Goal: Task Accomplishment & Management: Manage account settings

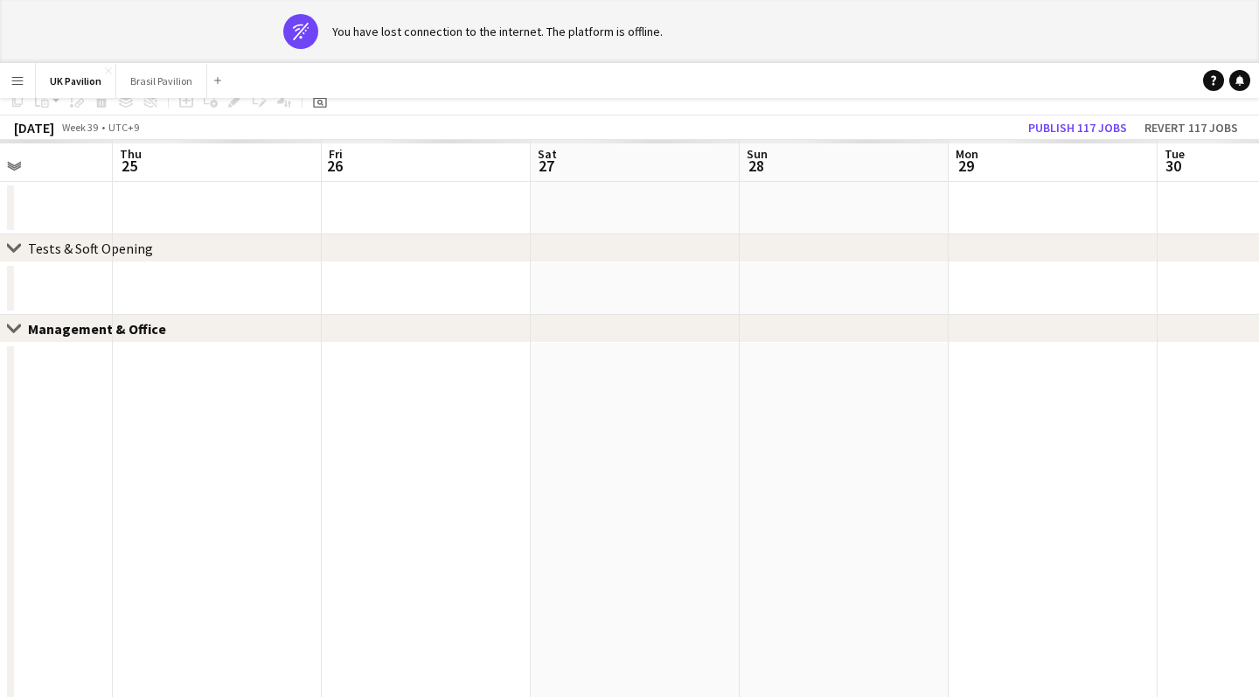
scroll to position [78, 0]
click at [218, 42] on app-banner "wifi-off You have lost connection to the internet. The platform is offline." at bounding box center [629, 31] width 1259 height 63
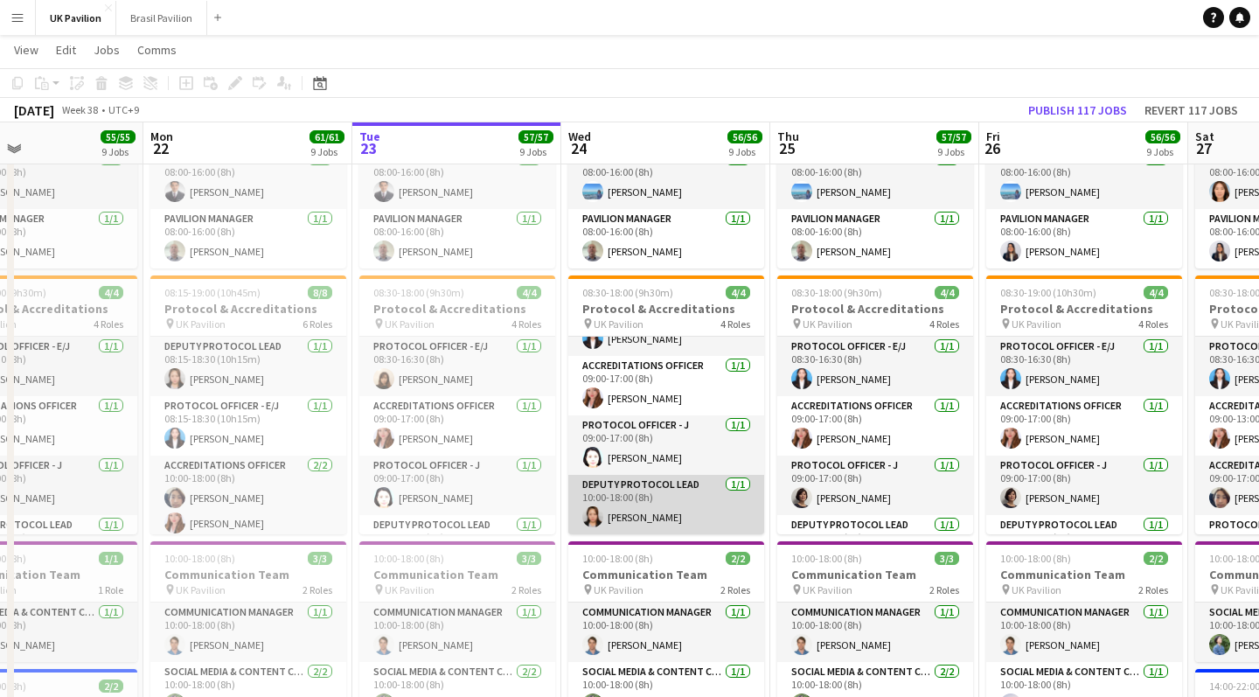
scroll to position [64, 0]
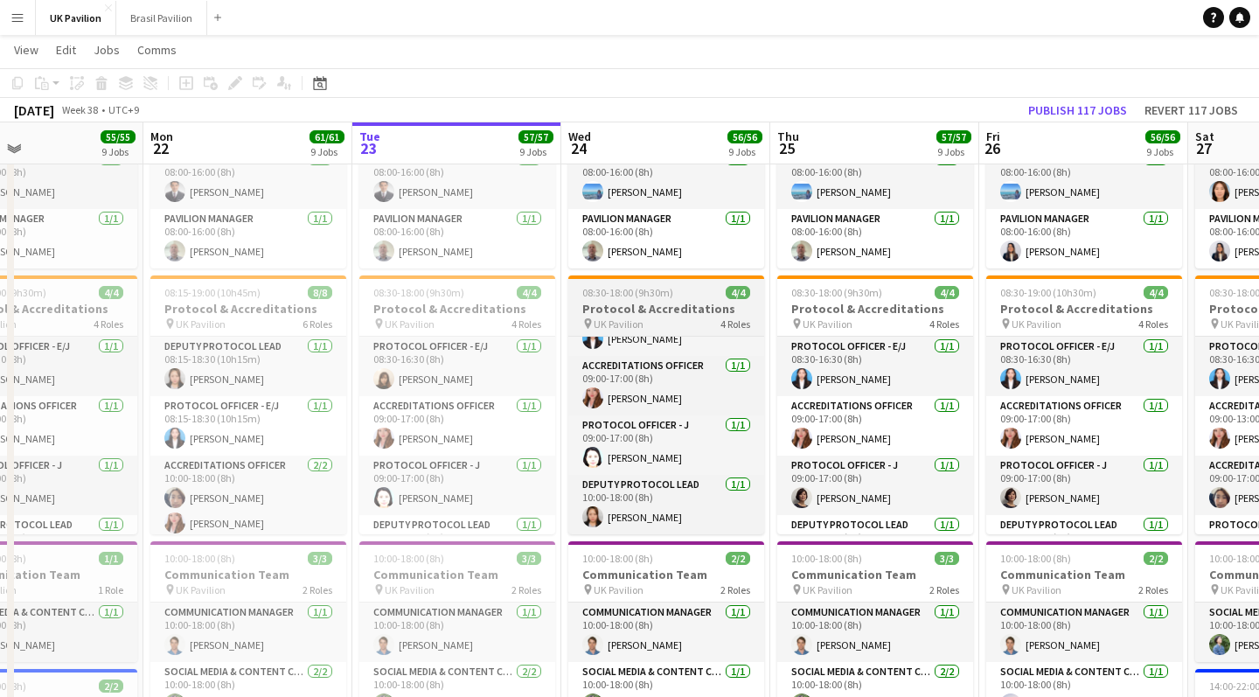
click at [643, 316] on h3 "Protocol & Accreditations" at bounding box center [666, 309] width 196 height 16
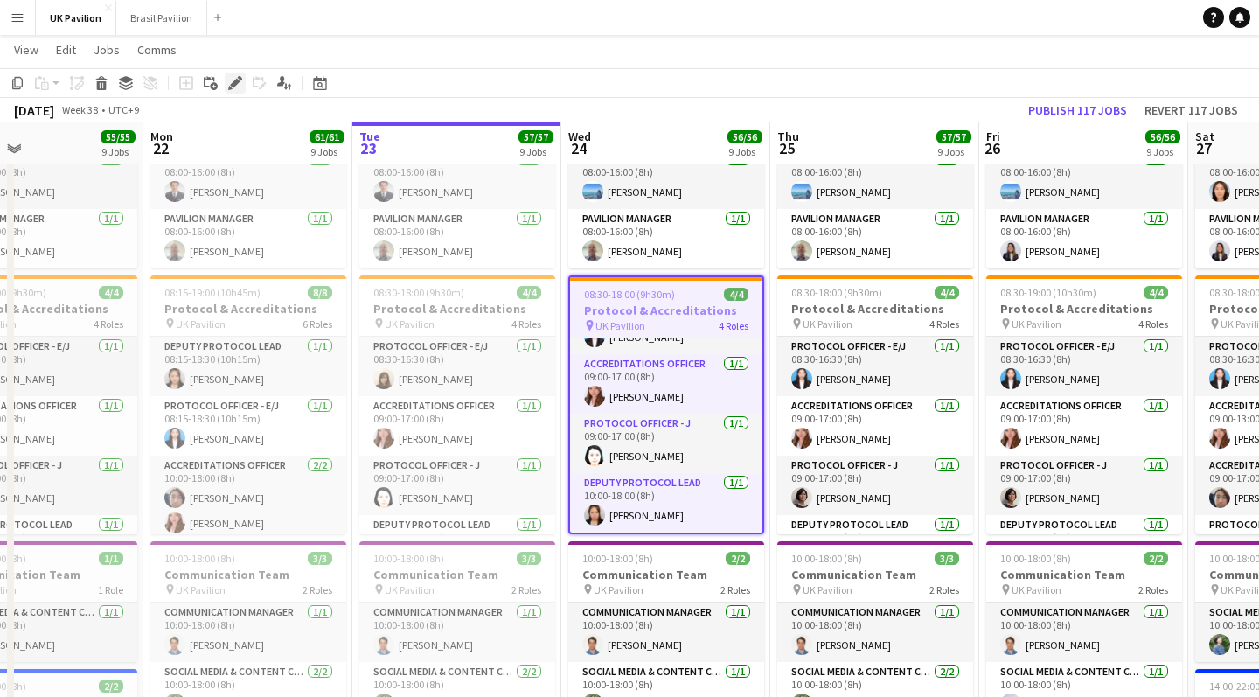
click at [234, 83] on icon at bounding box center [235, 84] width 10 height 10
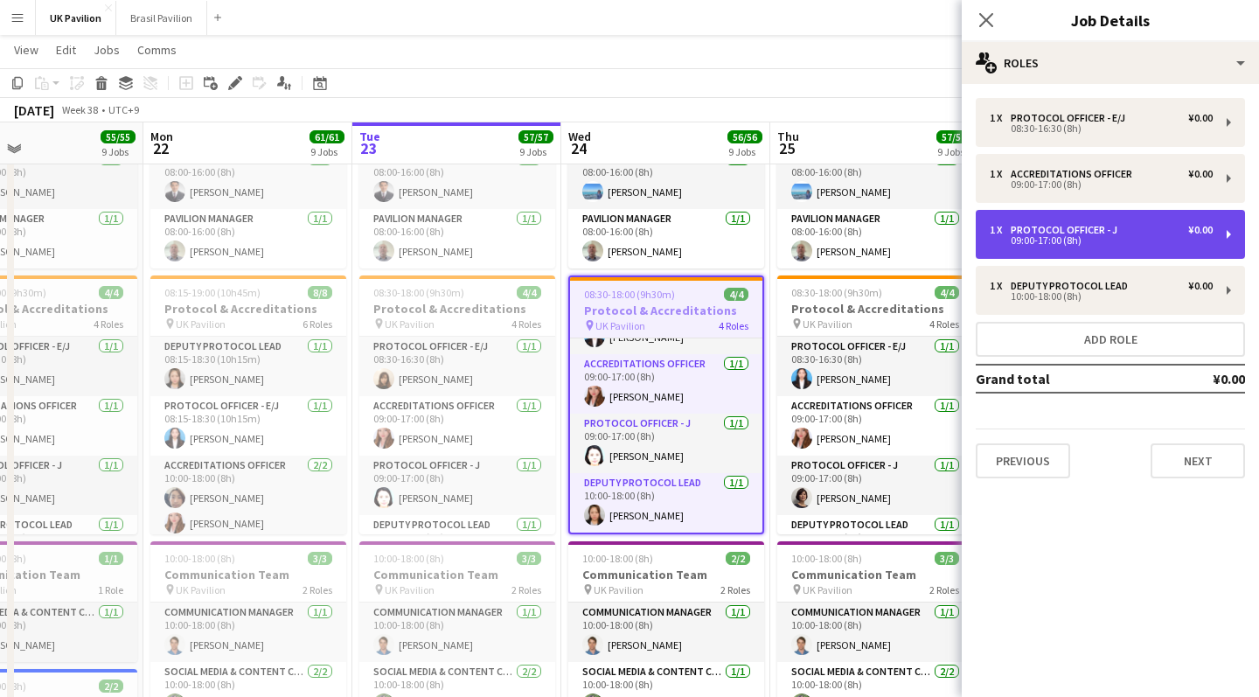
click at [1096, 236] on div "Protocol Officer - J" at bounding box center [1067, 230] width 114 height 12
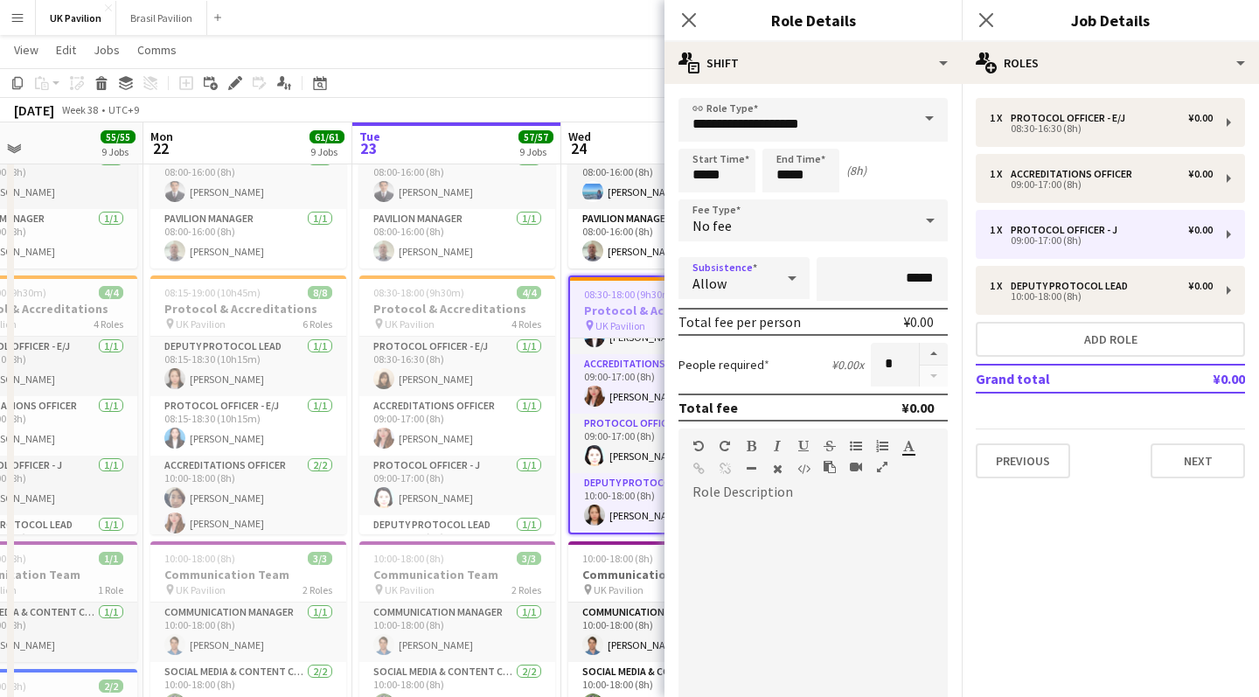
click at [788, 288] on icon at bounding box center [791, 277] width 21 height 35
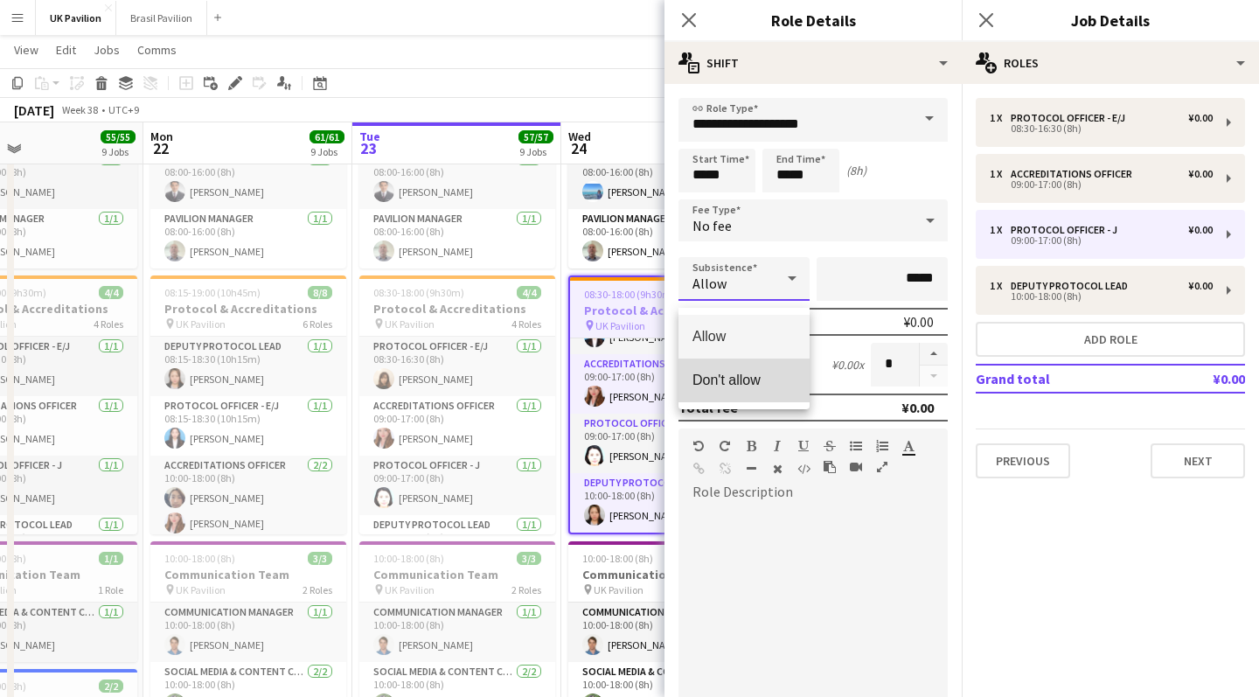
click at [764, 394] on mat-option "Don't allow" at bounding box center [743, 380] width 131 height 44
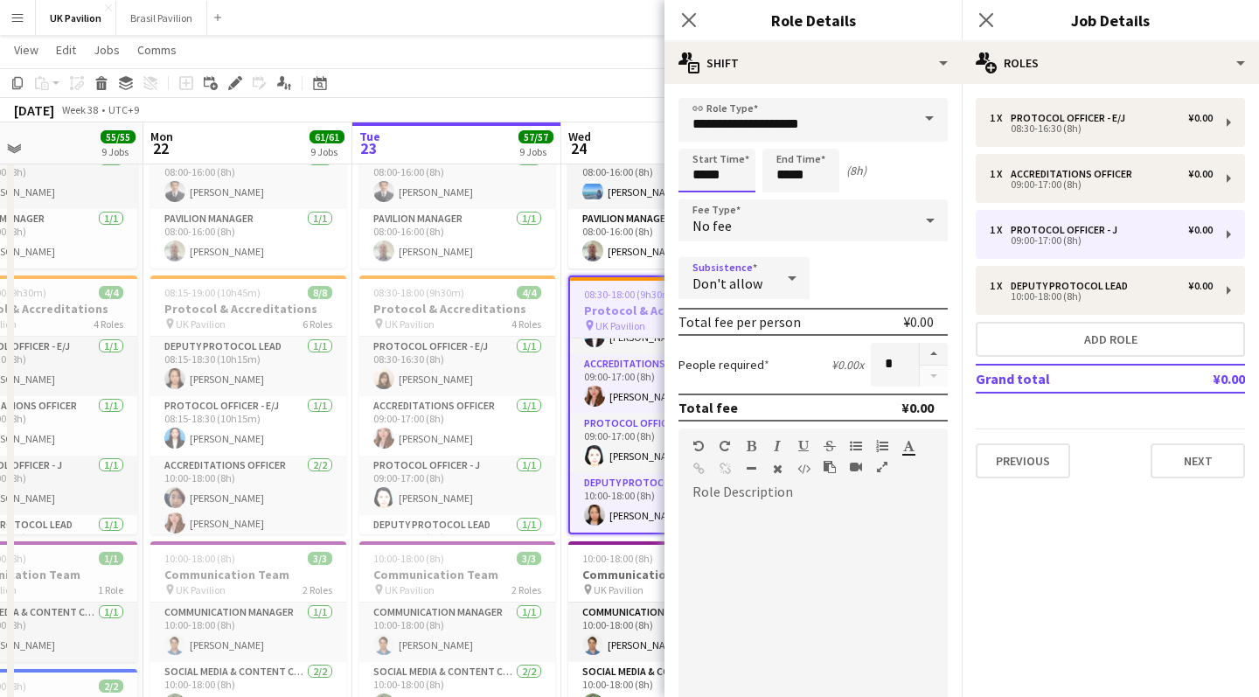
click at [711, 183] on input "*****" at bounding box center [716, 171] width 77 height 44
click at [705, 143] on div at bounding box center [699, 139] width 35 height 17
type input "*****"
click at [705, 143] on div at bounding box center [699, 139] width 35 height 17
click at [801, 184] on input "*****" at bounding box center [800, 171] width 77 height 44
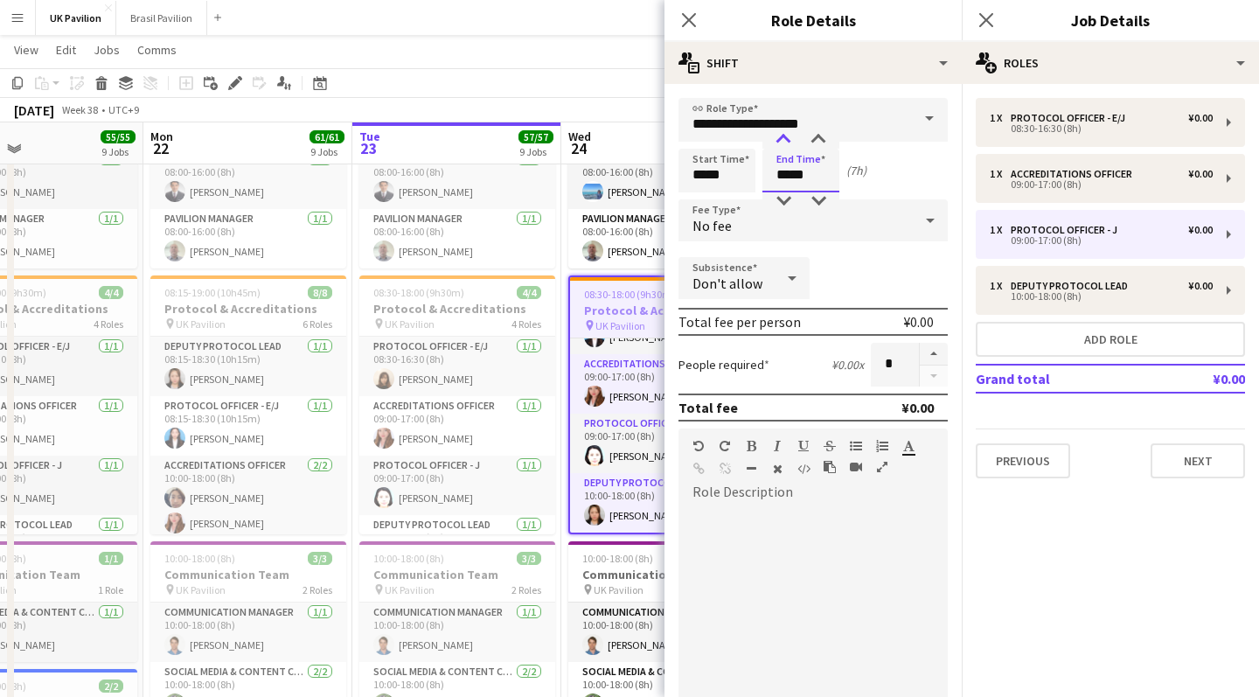
click at [787, 145] on div at bounding box center [783, 139] width 35 height 17
type input "*****"
click at [787, 145] on div at bounding box center [783, 139] width 35 height 17
click at [690, 20] on icon at bounding box center [688, 19] width 17 height 17
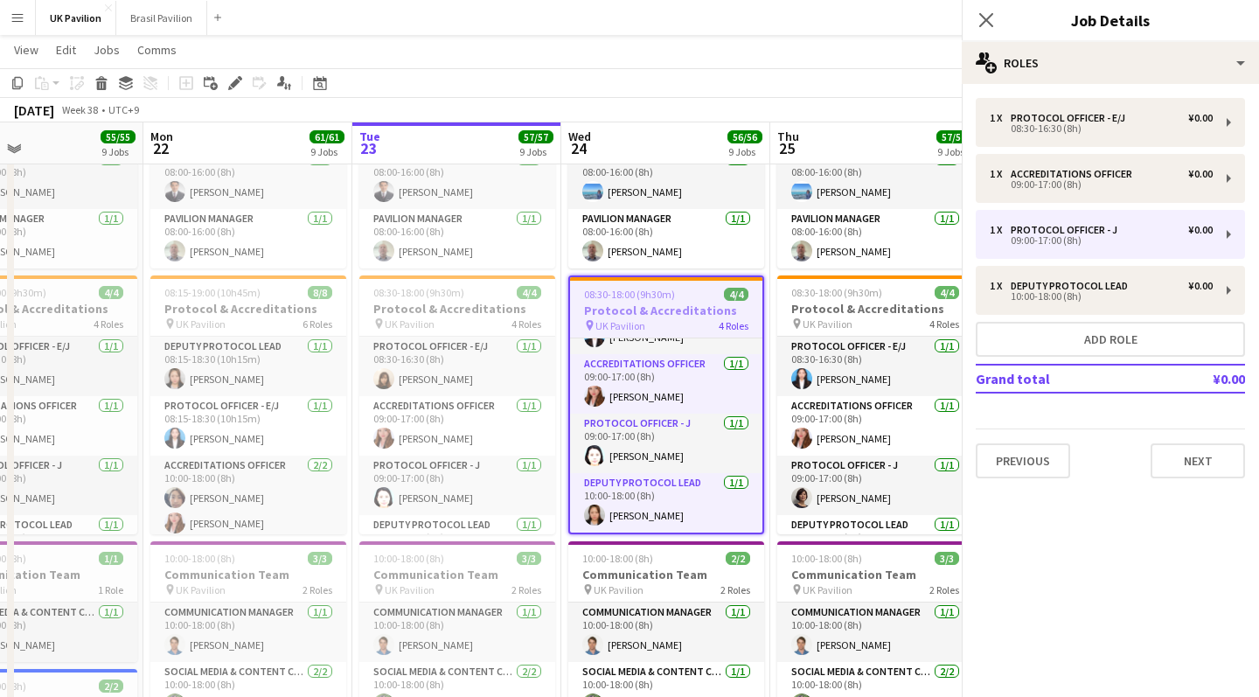
scroll to position [0, 0]
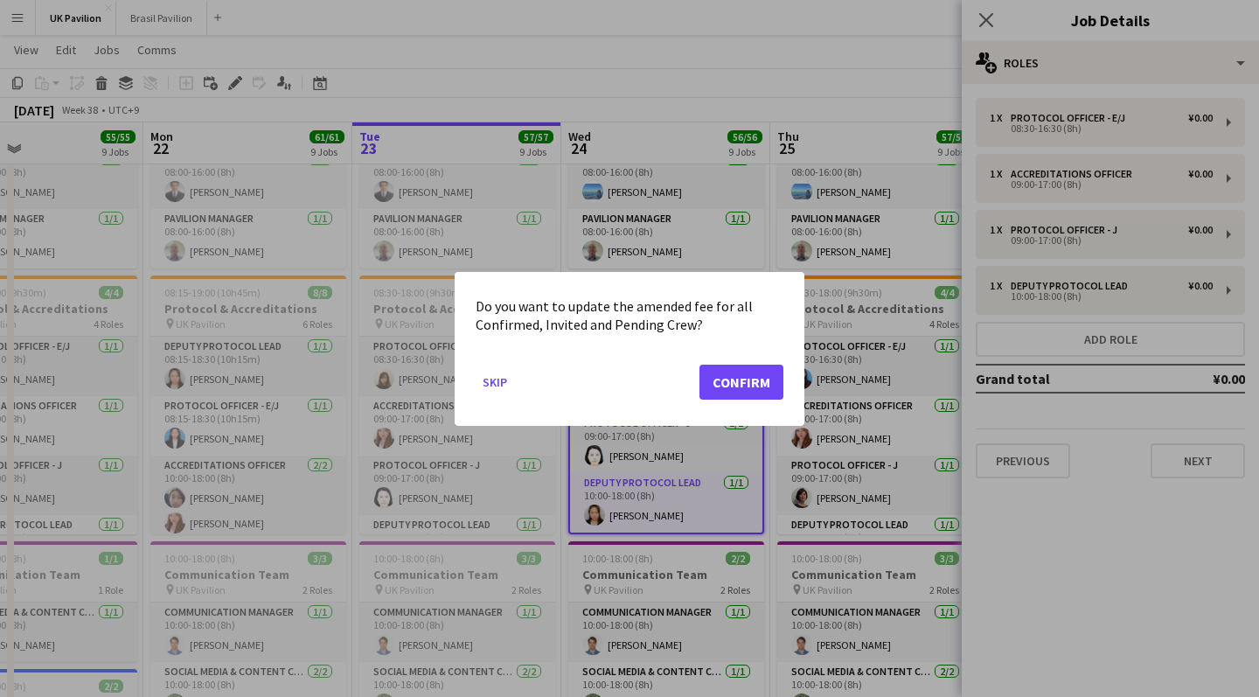
click at [710, 386] on button "Confirm" at bounding box center [741, 381] width 84 height 35
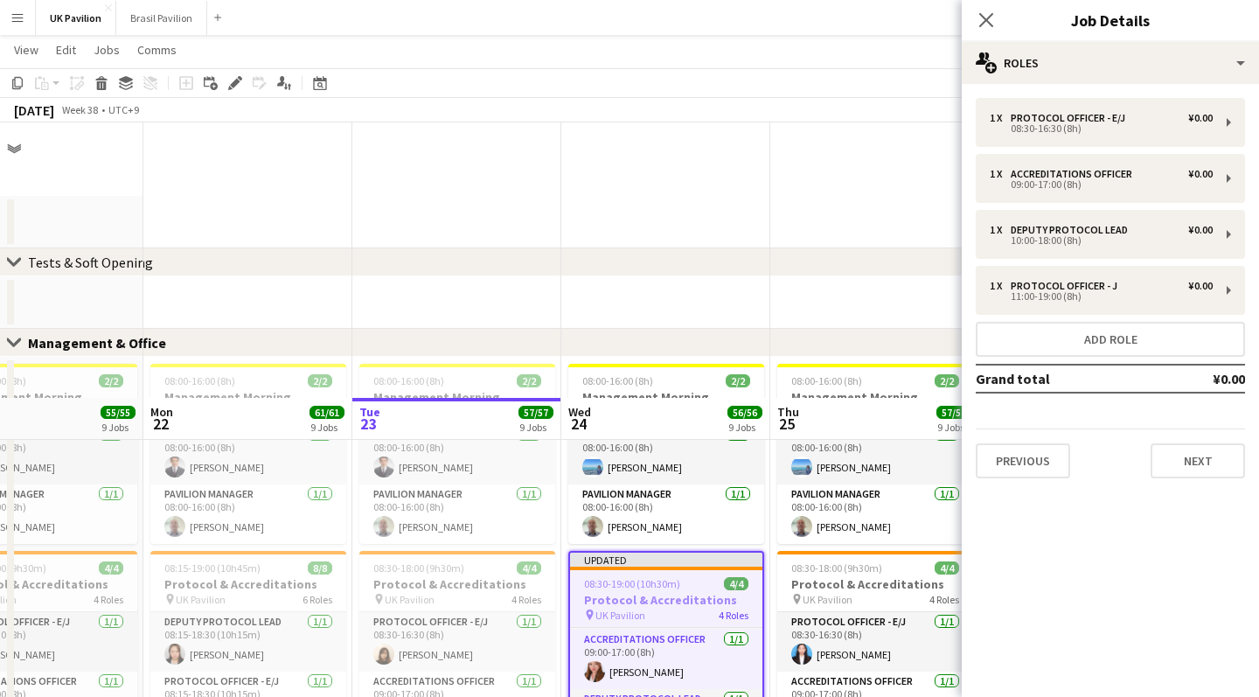
scroll to position [275, 0]
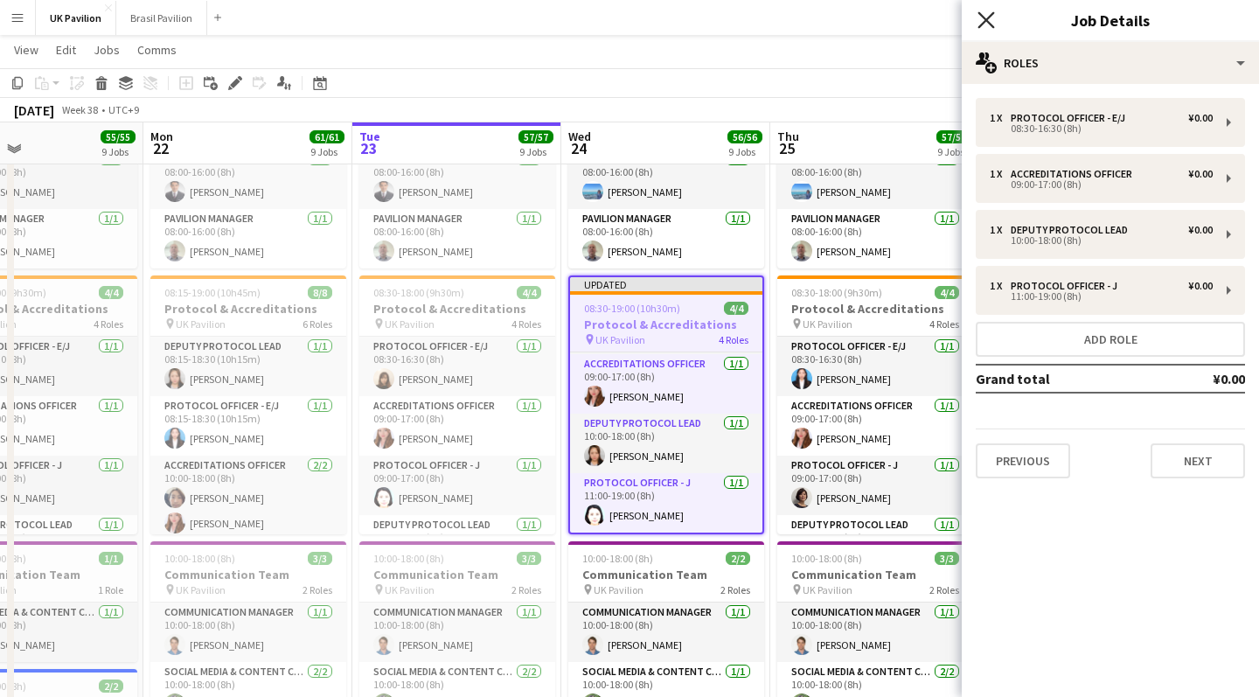
click at [986, 16] on icon "Close pop-in" at bounding box center [985, 19] width 17 height 17
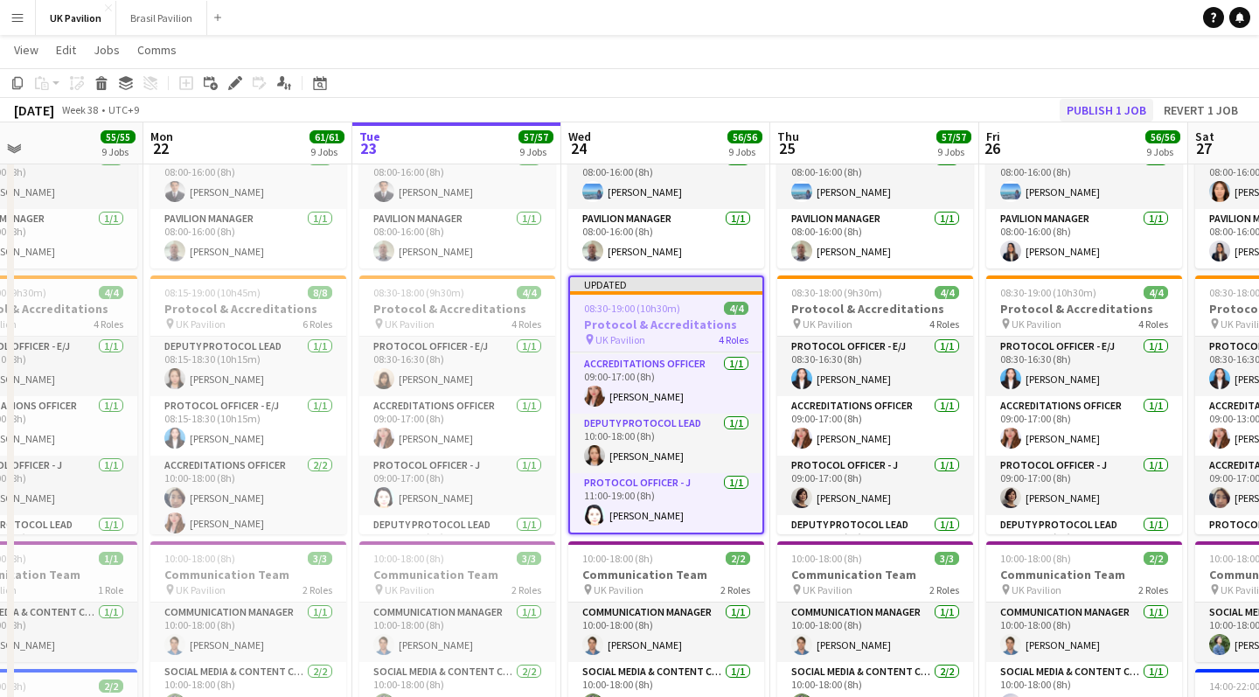
click at [1062, 114] on button "Publish 1 job" at bounding box center [1106, 110] width 94 height 23
